Goal: Information Seeking & Learning: Check status

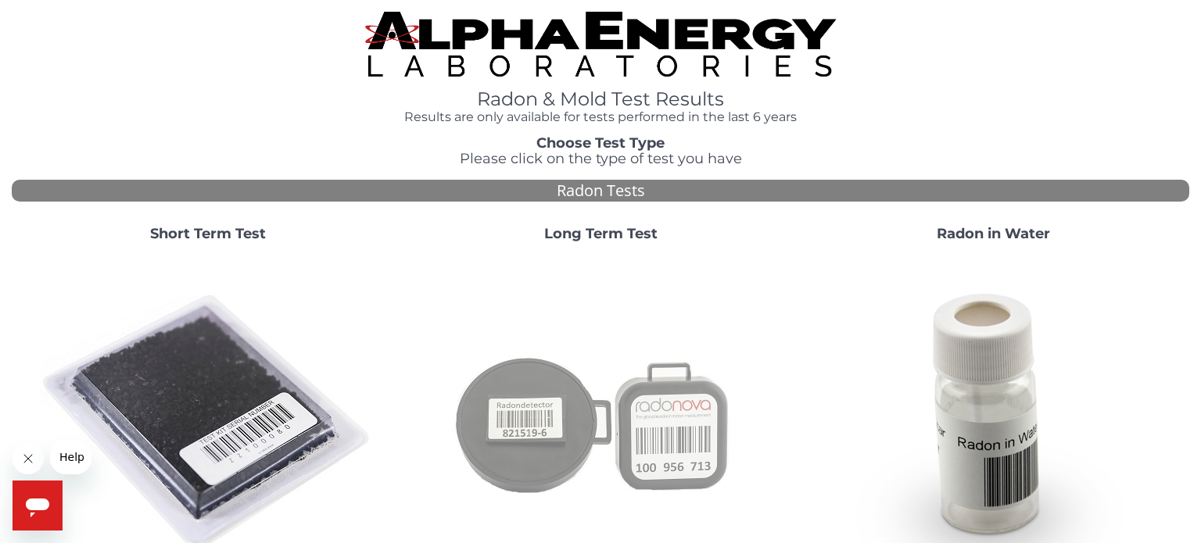
scroll to position [583, 0]
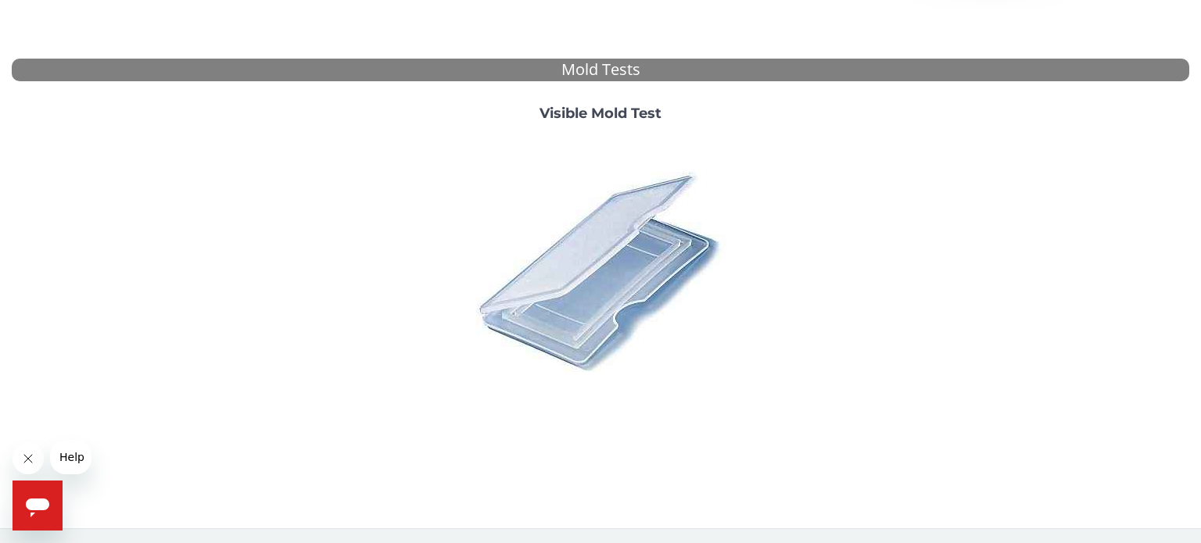
click at [611, 110] on strong "Visible Mold Test" at bounding box center [601, 113] width 122 height 17
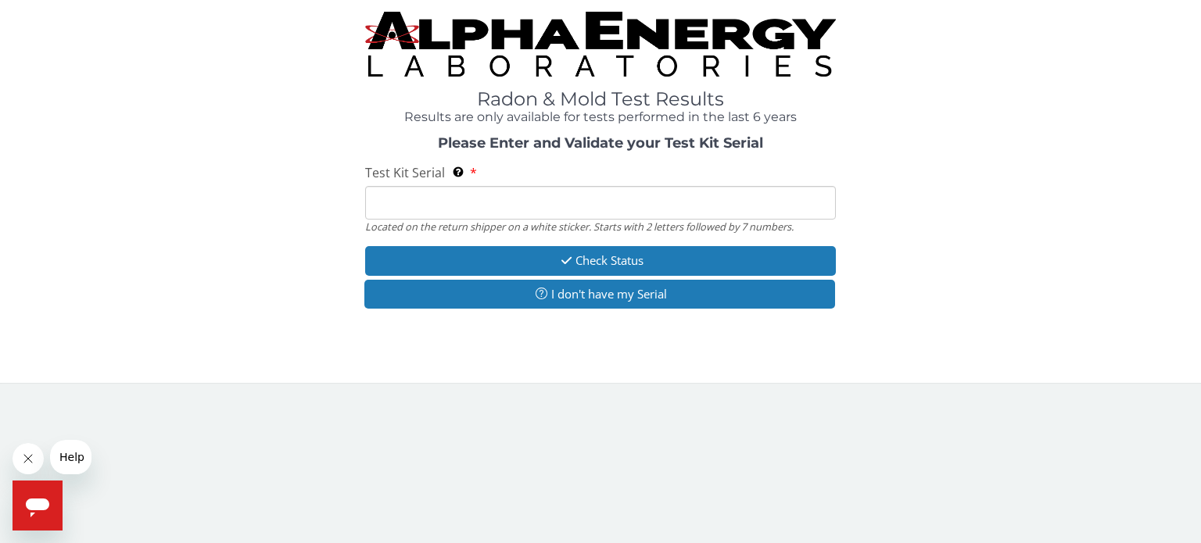
scroll to position [0, 0]
click at [547, 210] on input "Test Kit Serial Located on the return shipper on a white sticker. Starts with 2…" at bounding box center [600, 203] width 471 height 34
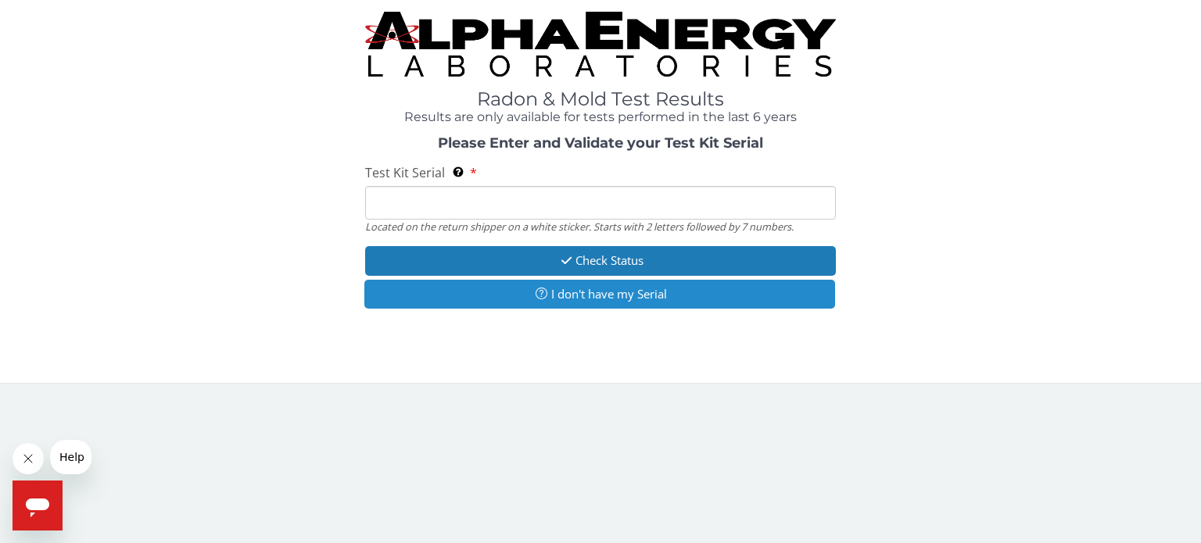
click at [563, 290] on button "I don't have my Serial" at bounding box center [599, 294] width 471 height 29
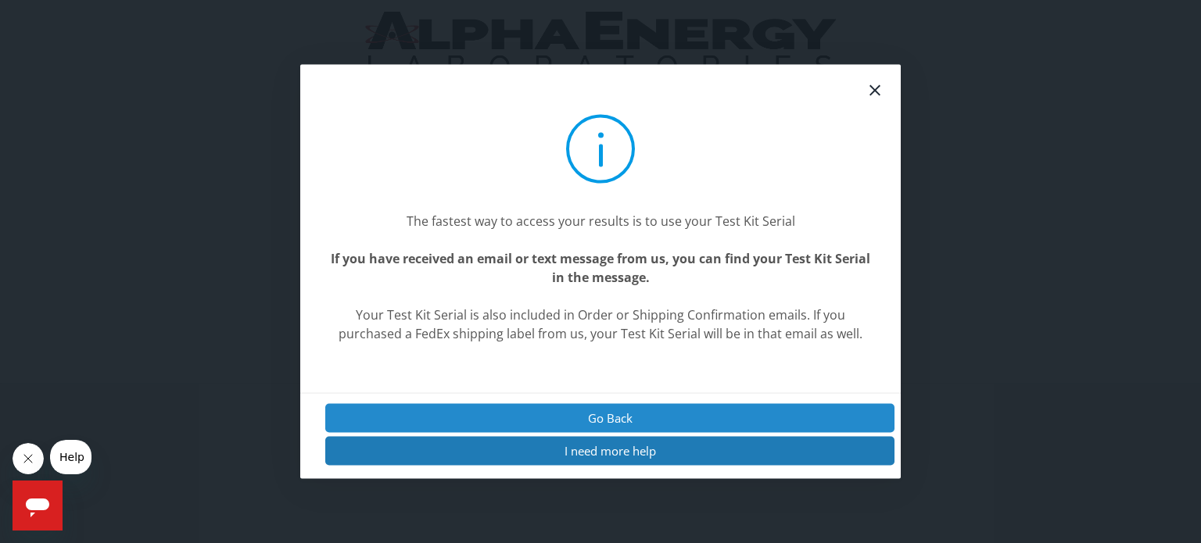
click at [607, 411] on button "Go Back" at bounding box center [609, 418] width 569 height 29
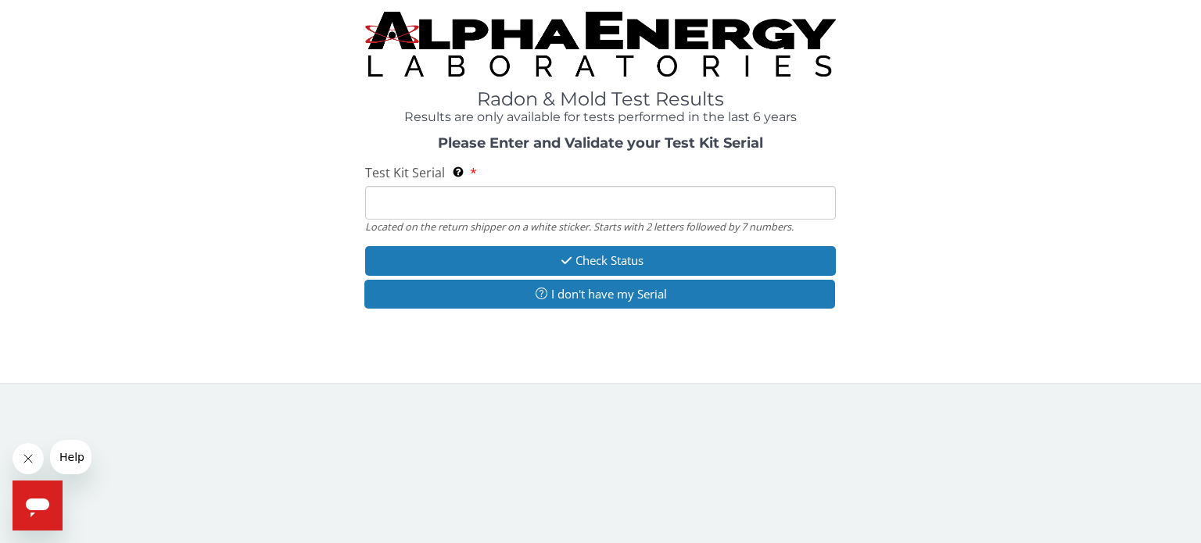
click at [526, 206] on input "Test Kit Serial Located on the return shipper on a white sticker. Starts with 2…" at bounding box center [600, 203] width 471 height 34
paste input "ML180451"
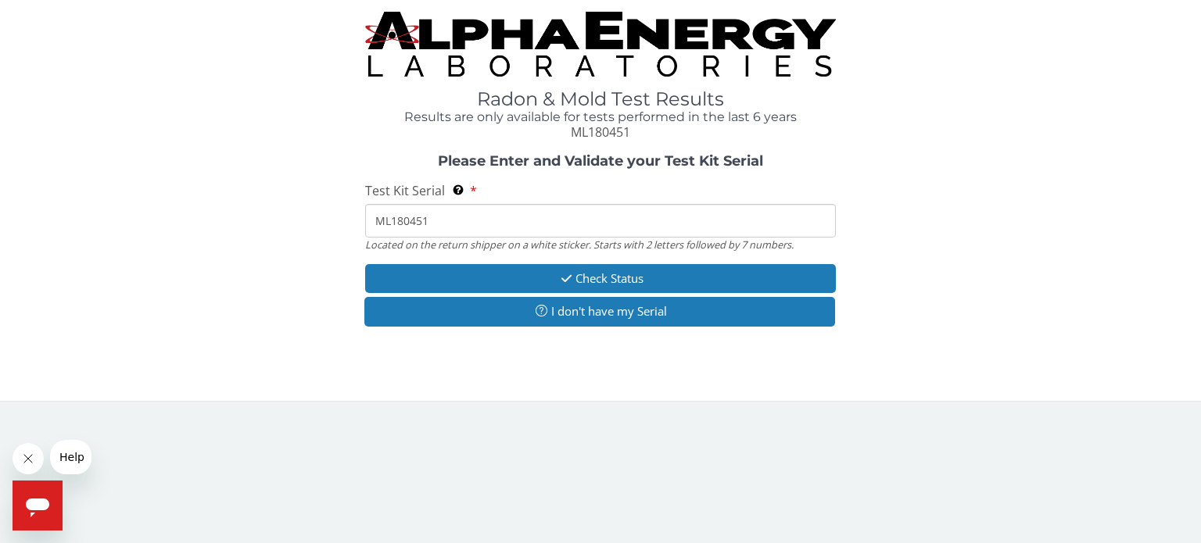
type input "ML180451"
click at [934, 253] on div "Please Enter and Validate your Test Kit Serial Test Kit Serial Located on the r…" at bounding box center [601, 242] width 1178 height 177
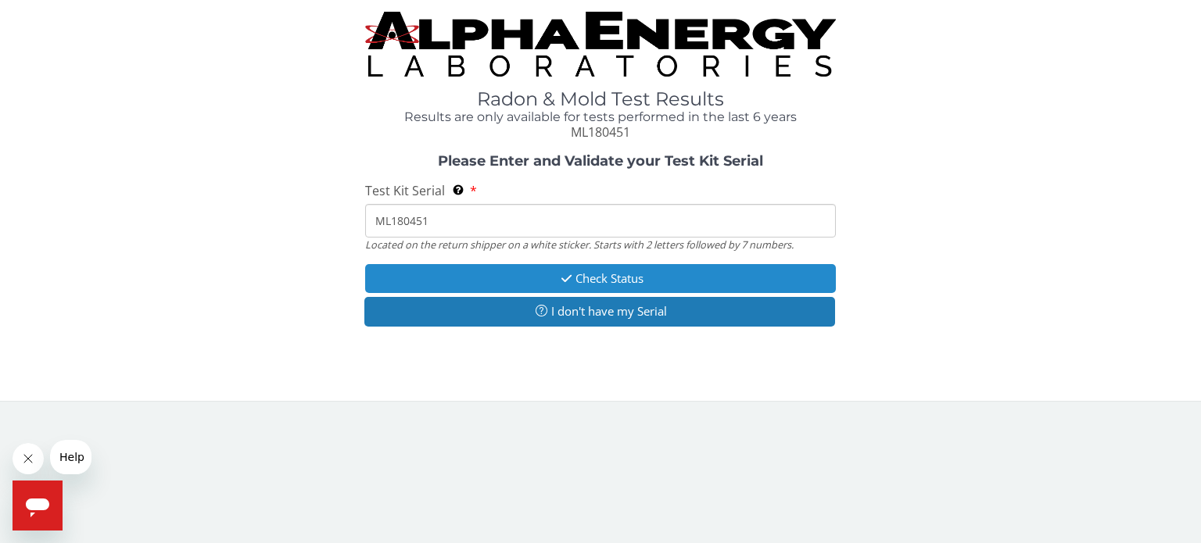
click at [654, 271] on button "Check Status" at bounding box center [600, 278] width 471 height 29
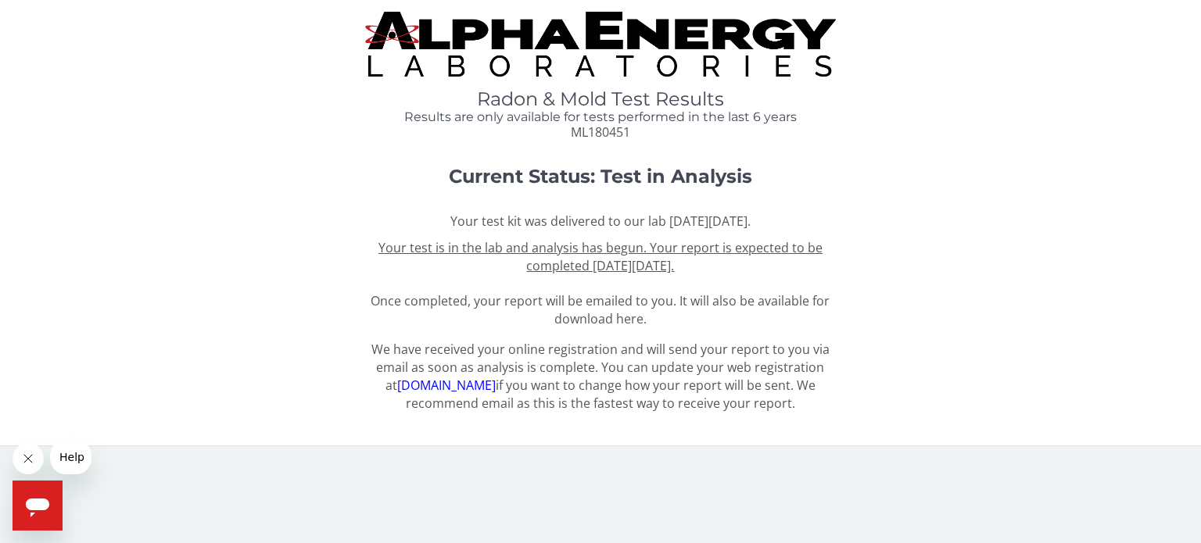
click at [615, 321] on span "Your test is in the lab and analysis has begun. Your report is expected to be c…" at bounding box center [600, 283] width 459 height 88
click at [689, 249] on u "Your test is in the lab and analysis has begun. Your report is expected to be c…" at bounding box center [600, 256] width 444 height 35
